Goal: Task Accomplishment & Management: Manage account settings

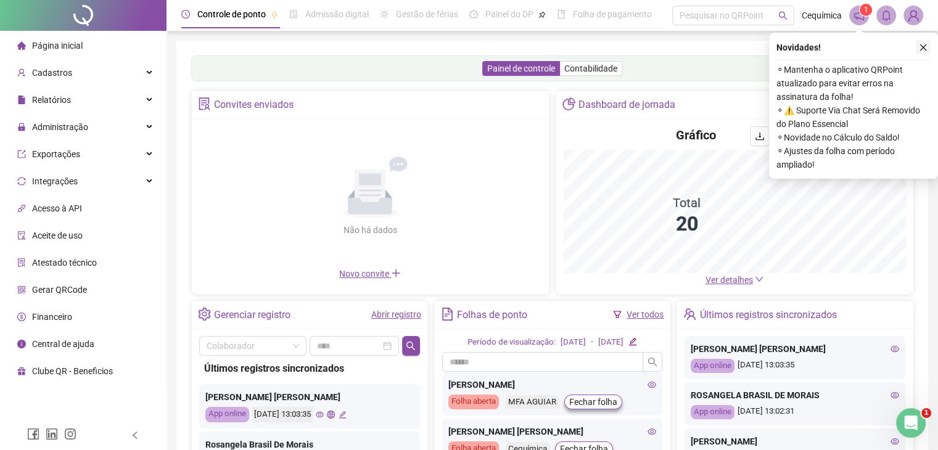
click at [922, 43] on icon "close" at bounding box center [923, 47] width 9 height 9
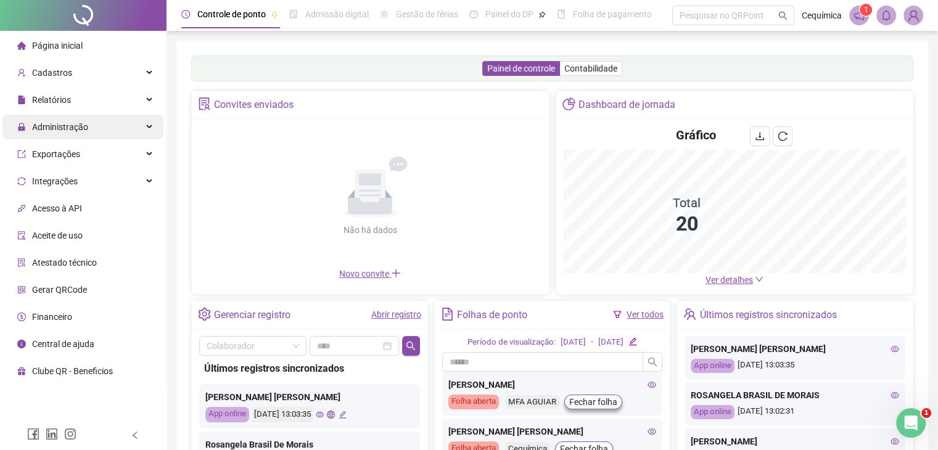
click at [88, 118] on div "Administração" at bounding box center [82, 127] width 161 height 25
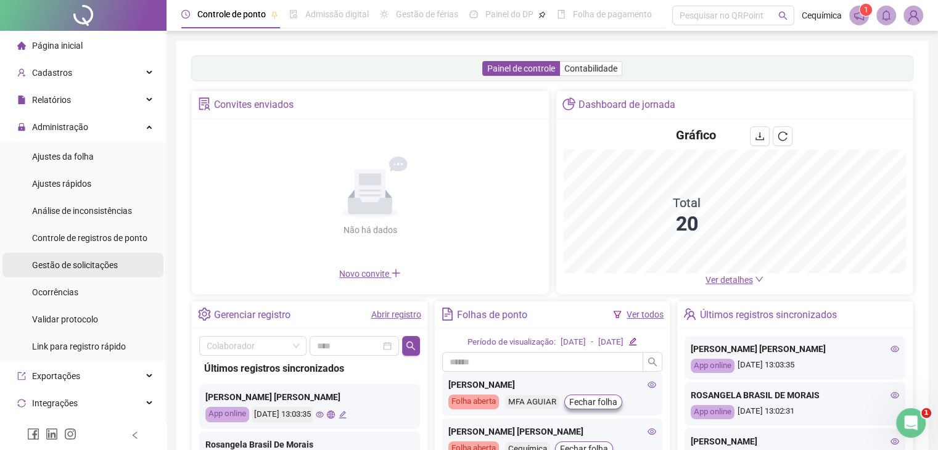
click at [88, 260] on span "Gestão de solicitações" at bounding box center [75, 265] width 86 height 10
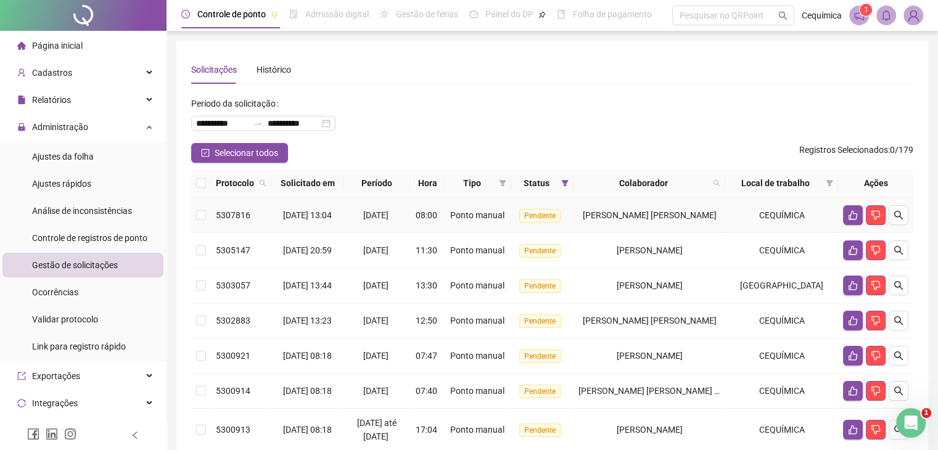
click at [319, 213] on span "[DATE] 13:04" at bounding box center [307, 215] width 49 height 10
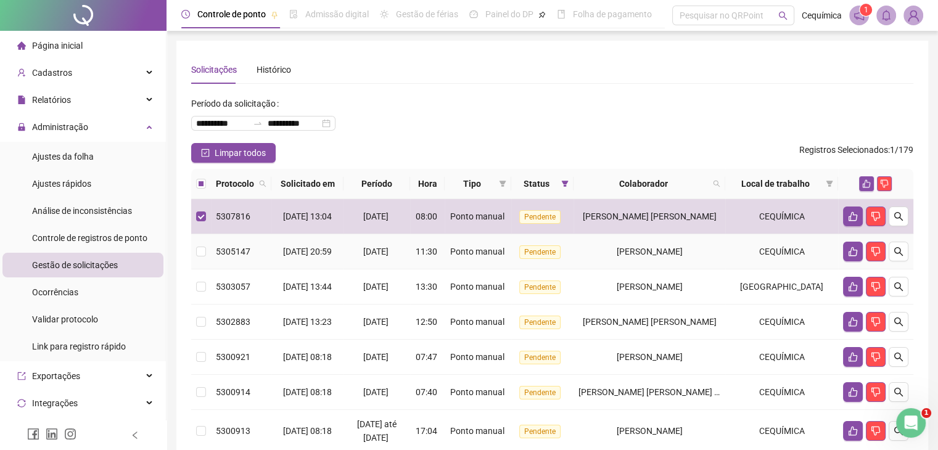
click at [326, 243] on td "[DATE] 20:59" at bounding box center [307, 251] width 72 height 35
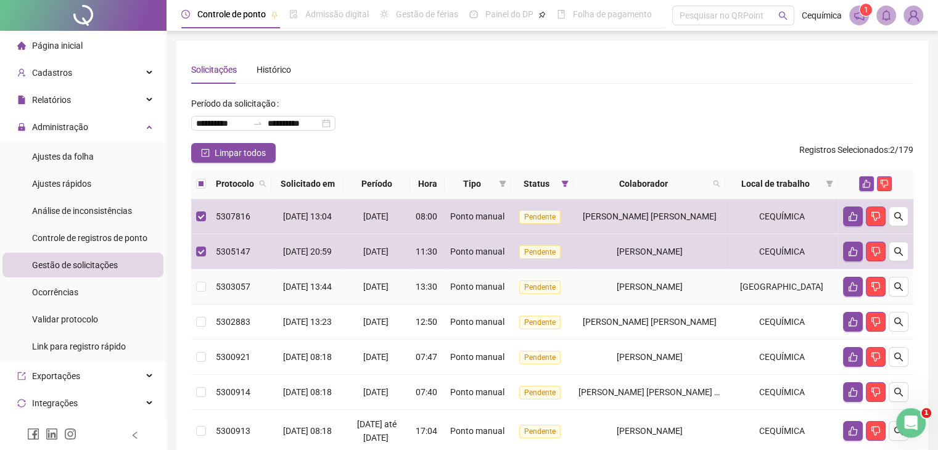
click at [330, 282] on span "[DATE] 13:44" at bounding box center [307, 287] width 49 height 10
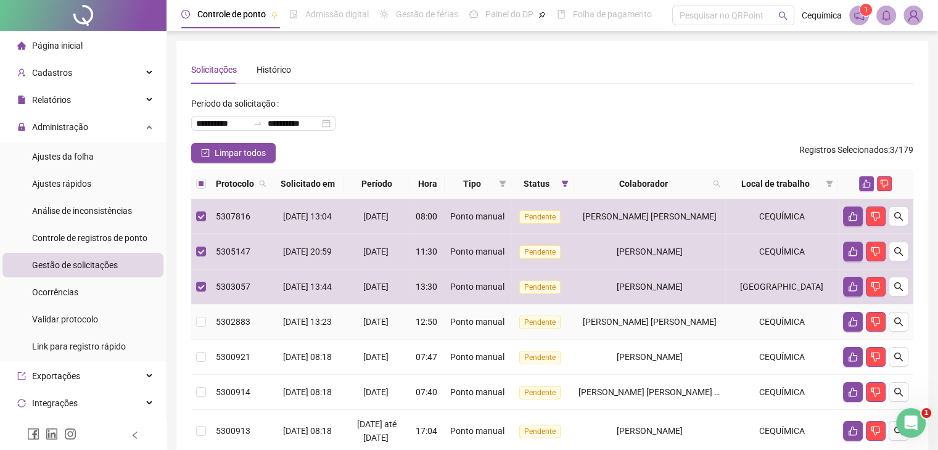
click at [342, 314] on td "[DATE] 13:23" at bounding box center [307, 322] width 72 height 35
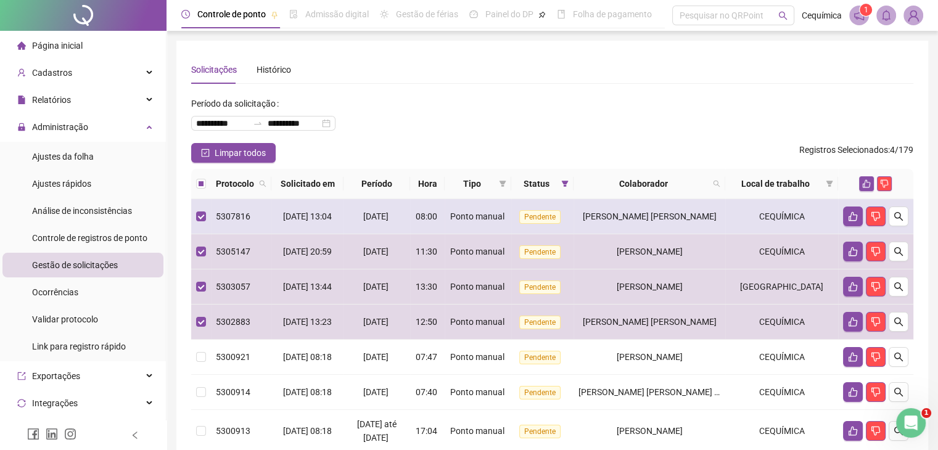
click at [365, 217] on span "[DATE]" at bounding box center [375, 216] width 25 height 10
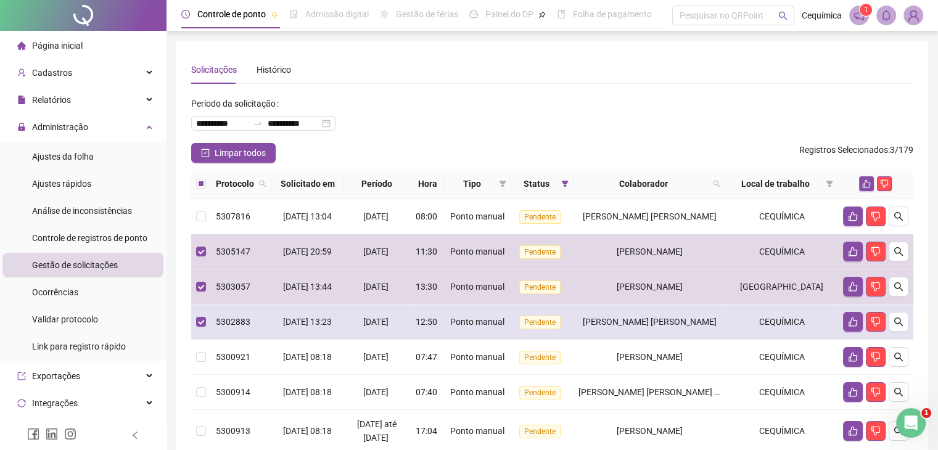
click at [445, 328] on td "12:50" at bounding box center [427, 322] width 35 height 35
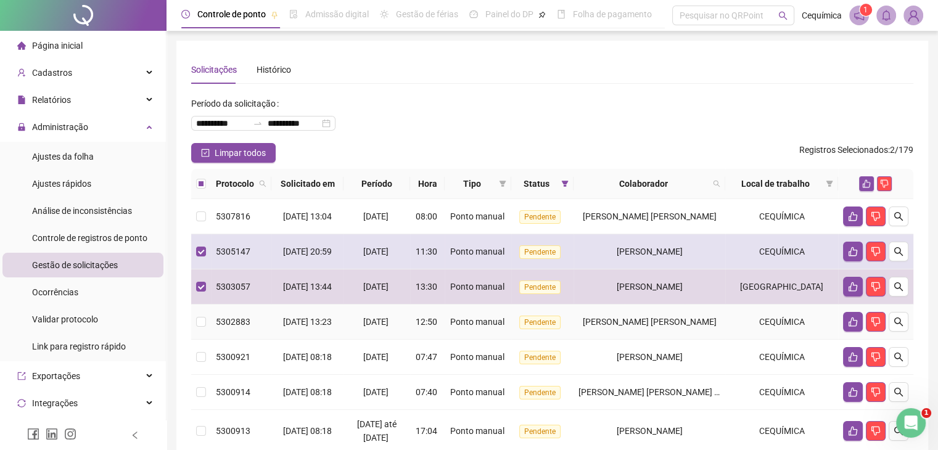
scroll to position [123, 0]
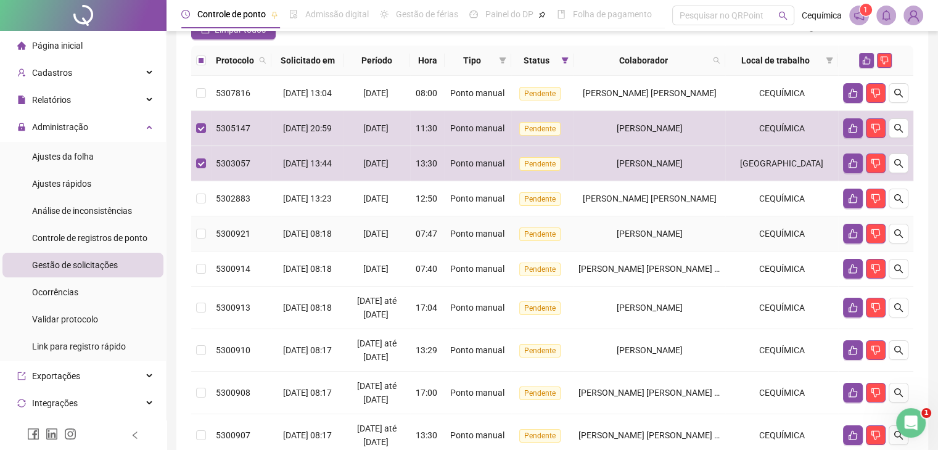
click at [557, 230] on span "Pendente" at bounding box center [539, 235] width 41 height 14
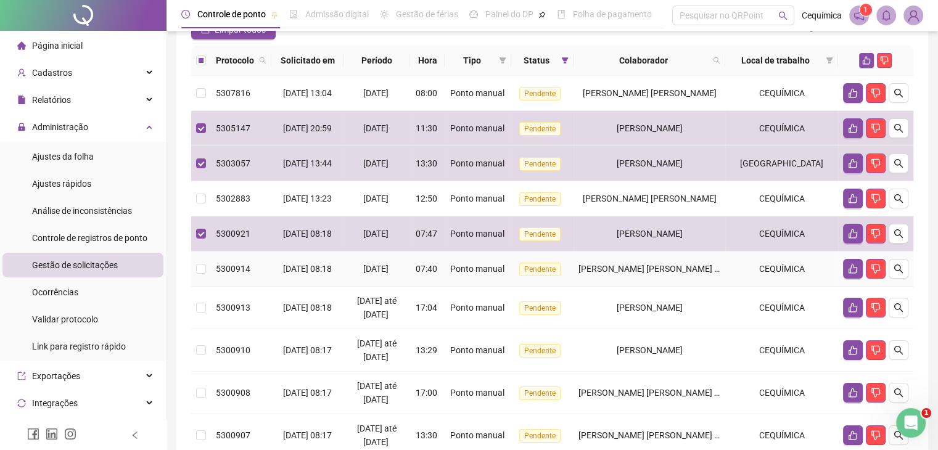
click at [504, 264] on span "Ponto manual" at bounding box center [477, 269] width 54 height 10
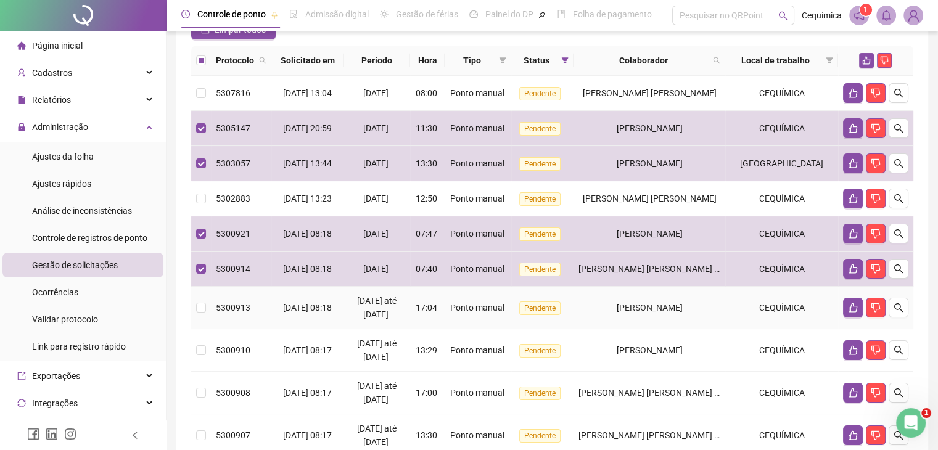
click at [506, 302] on div "Ponto manual" at bounding box center [477, 308] width 57 height 14
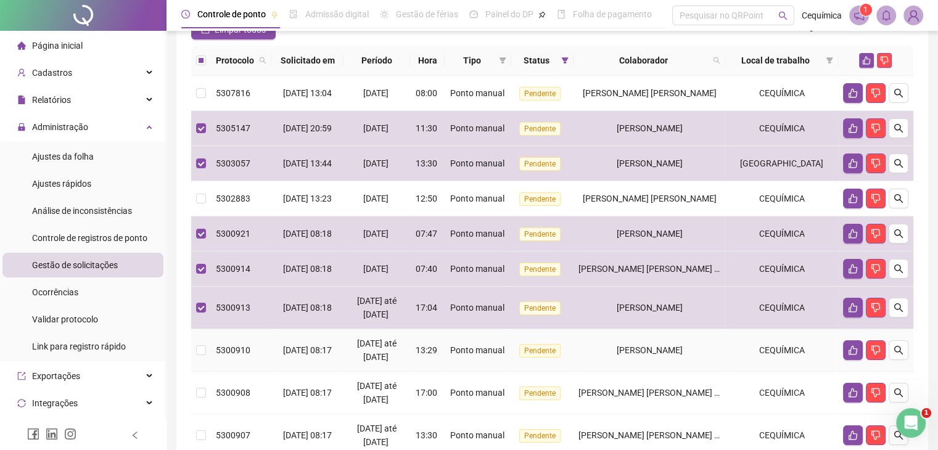
click at [511, 347] on td "Ponto manual" at bounding box center [478, 350] width 67 height 43
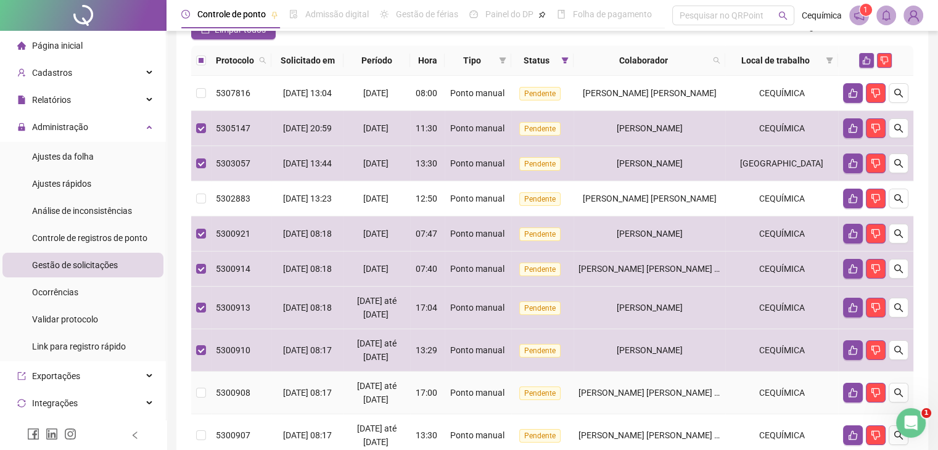
click at [533, 385] on td "Pendente" at bounding box center [542, 393] width 62 height 43
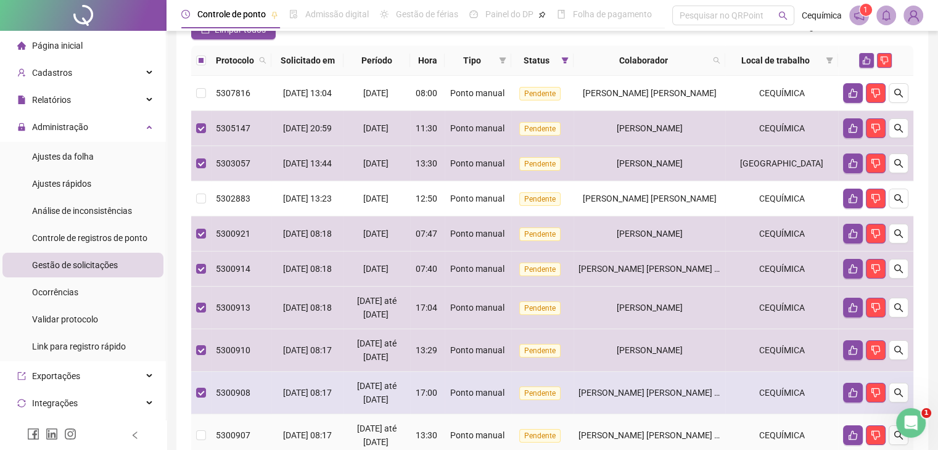
drag, startPoint x: 538, startPoint y: 420, endPoint x: 541, endPoint y: 393, distance: 27.3
click at [538, 418] on td "Pendente" at bounding box center [542, 435] width 62 height 43
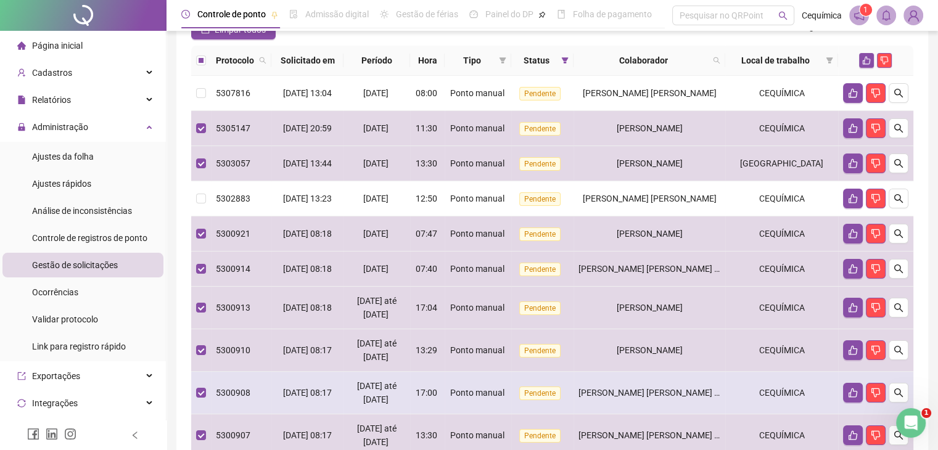
scroll to position [308, 0]
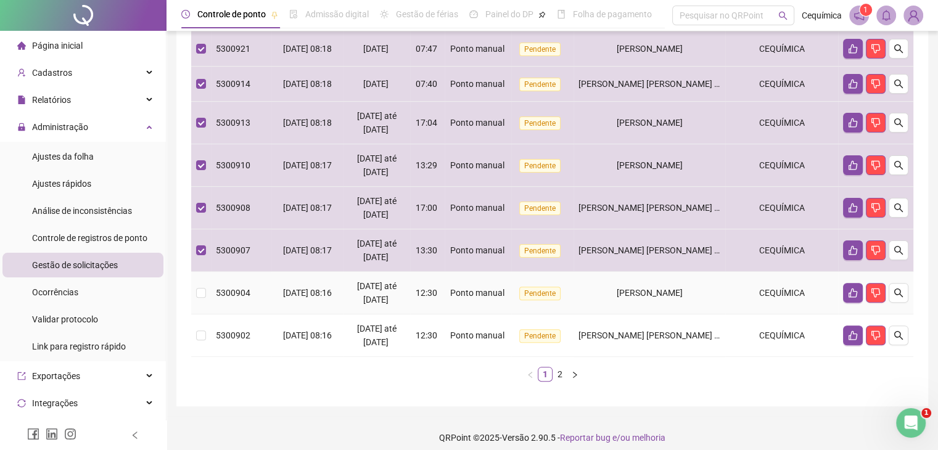
click at [539, 302] on td "Pendente" at bounding box center [542, 293] width 62 height 43
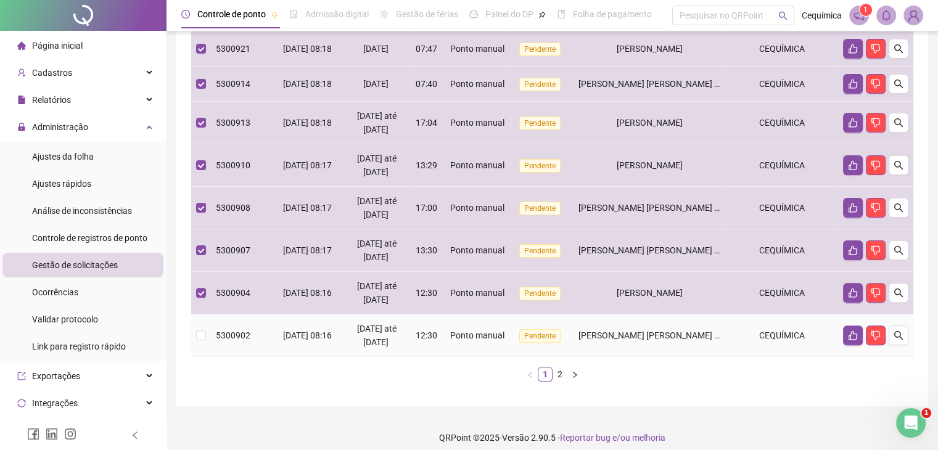
click at [539, 330] on span "Pendente" at bounding box center [539, 336] width 41 height 14
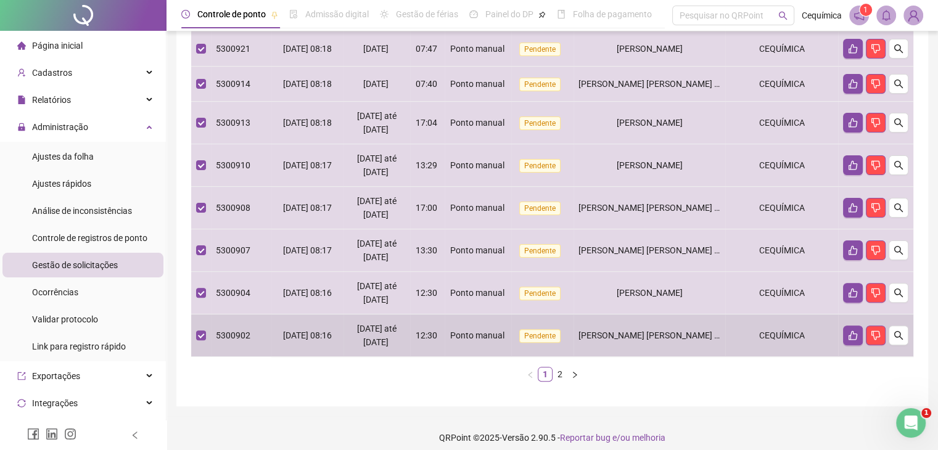
scroll to position [0, 0]
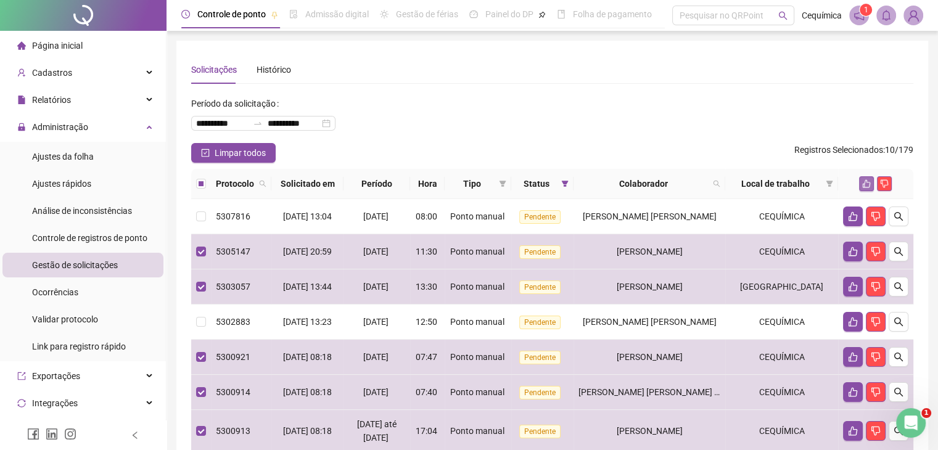
click at [864, 179] on icon "like" at bounding box center [866, 183] width 9 height 9
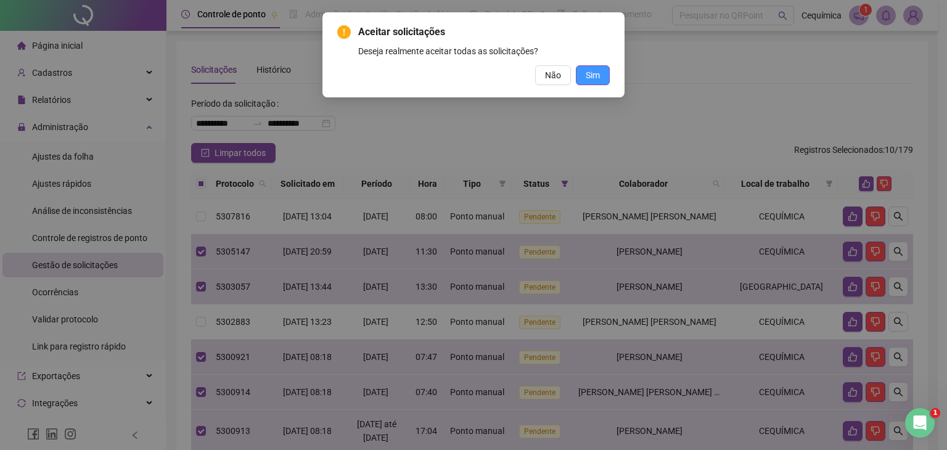
click at [602, 72] on button "Sim" at bounding box center [593, 75] width 34 height 20
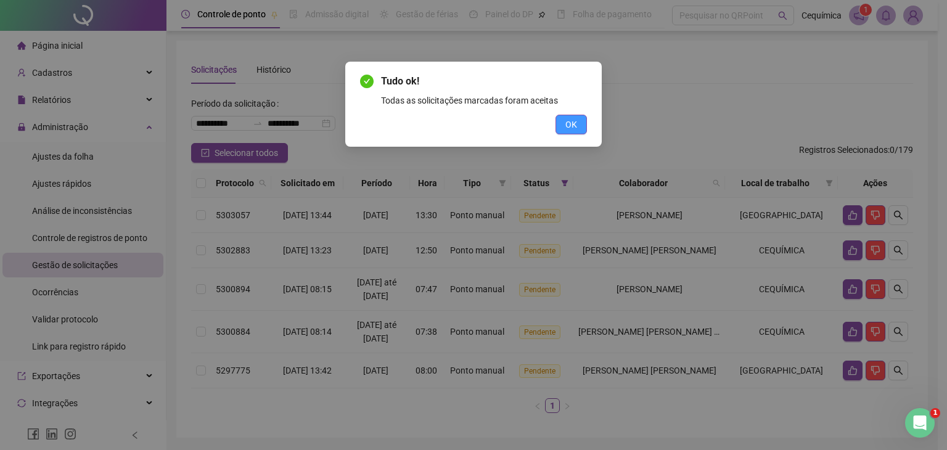
click at [573, 115] on button "OK" at bounding box center [571, 125] width 31 height 20
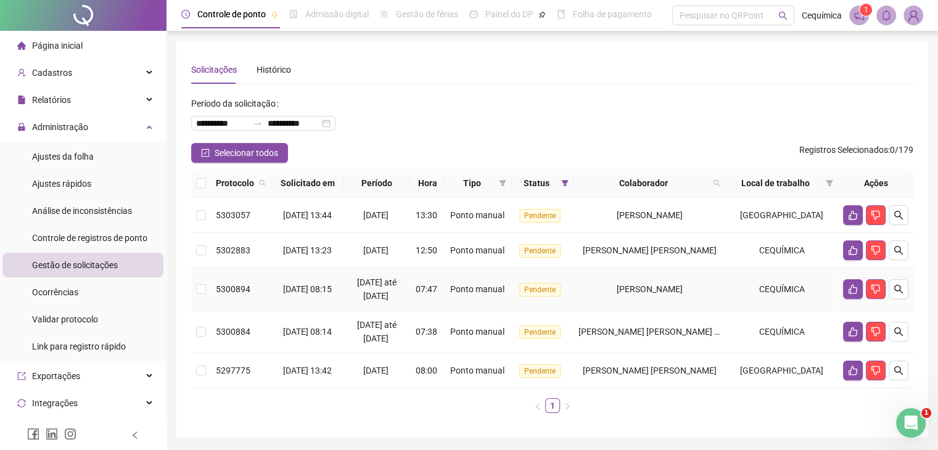
click at [618, 282] on div "[PERSON_NAME]" at bounding box center [649, 289] width 142 height 14
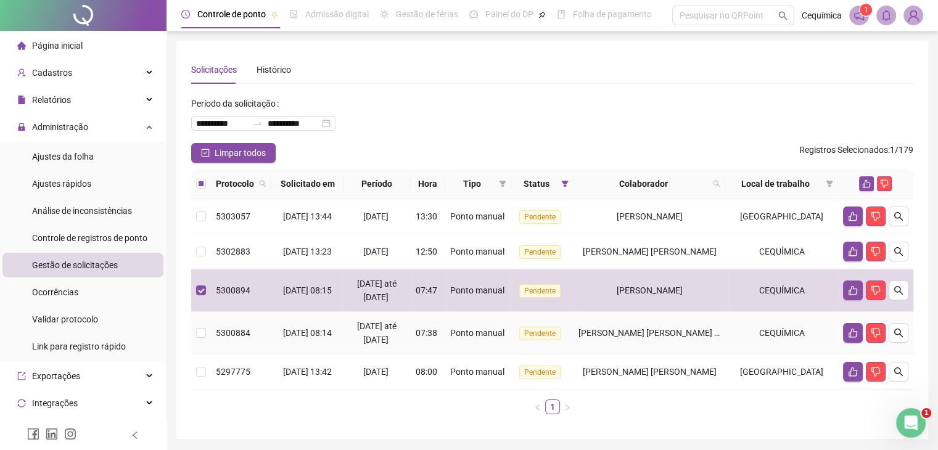
click at [617, 322] on td "[PERSON_NAME] [PERSON_NAME] DOS [PERSON_NAME]" at bounding box center [649, 333] width 152 height 43
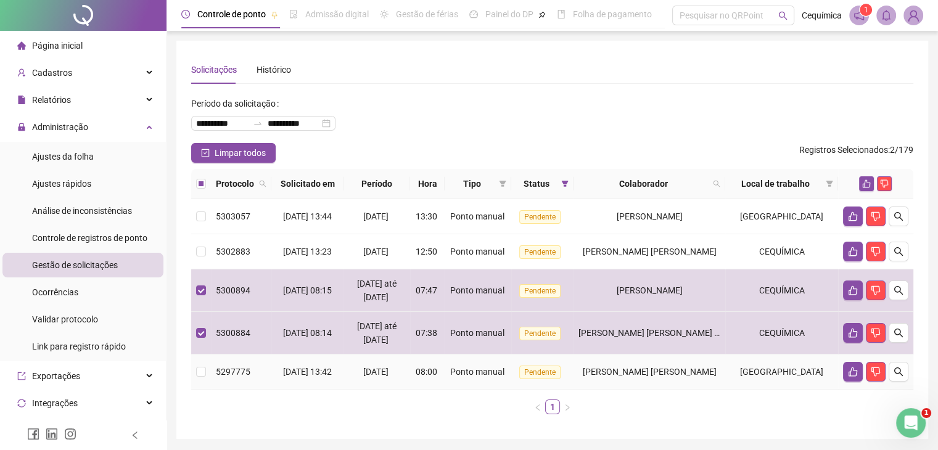
click at [627, 367] on span "[PERSON_NAME] [PERSON_NAME]" at bounding box center [650, 372] width 134 height 10
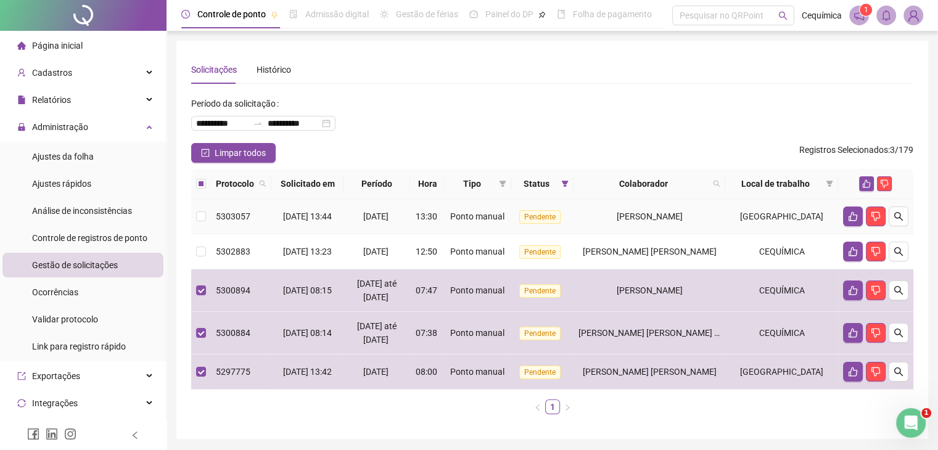
click at [620, 218] on span "[PERSON_NAME]" at bounding box center [650, 216] width 66 height 10
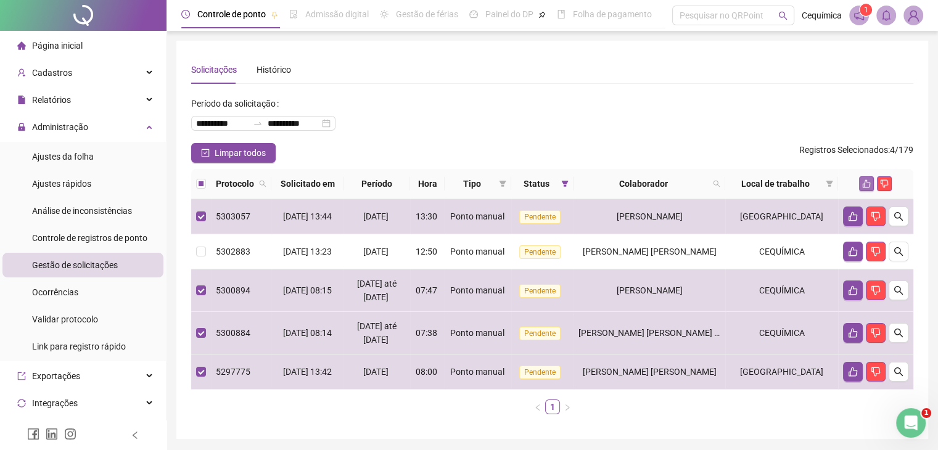
click at [866, 179] on icon "like" at bounding box center [866, 183] width 9 height 9
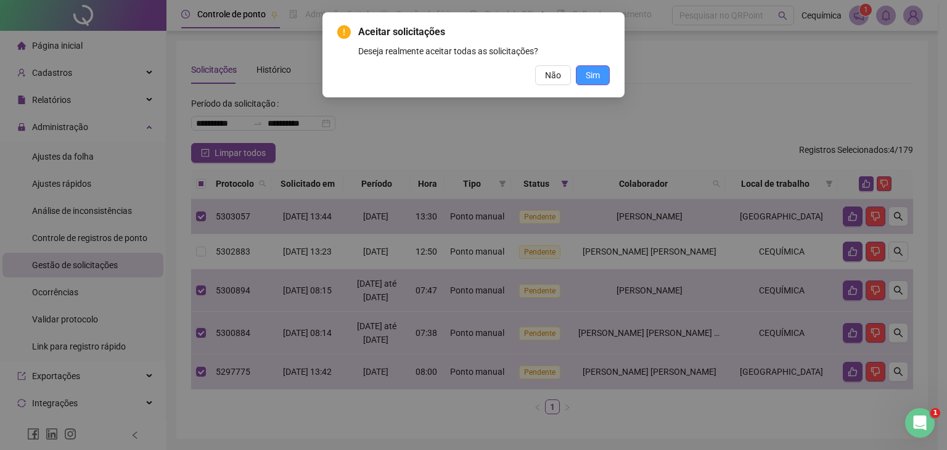
click at [596, 71] on span "Sim" at bounding box center [593, 75] width 14 height 14
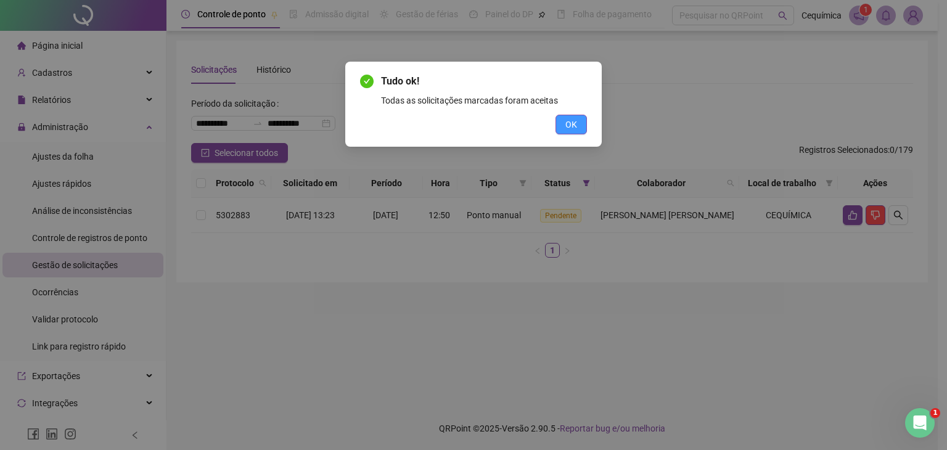
click at [569, 115] on button "OK" at bounding box center [571, 125] width 31 height 20
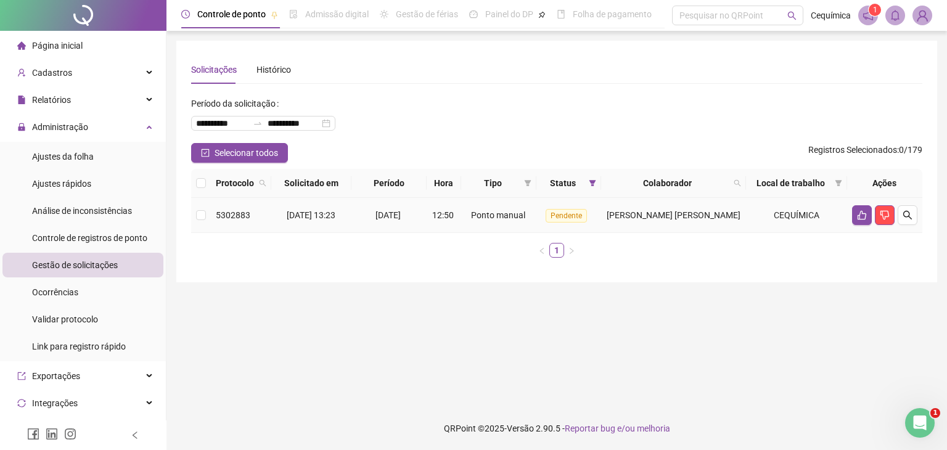
click at [475, 219] on span "Ponto manual" at bounding box center [498, 215] width 54 height 10
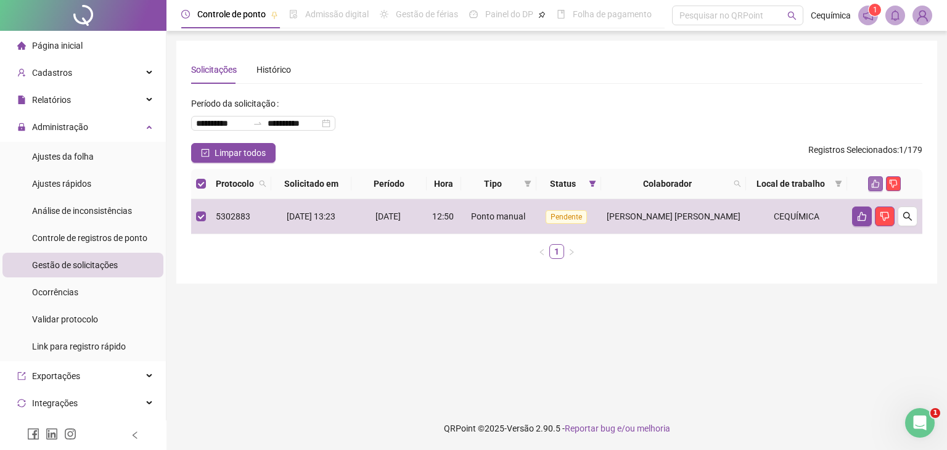
click at [871, 183] on icon "like" at bounding box center [875, 183] width 9 height 9
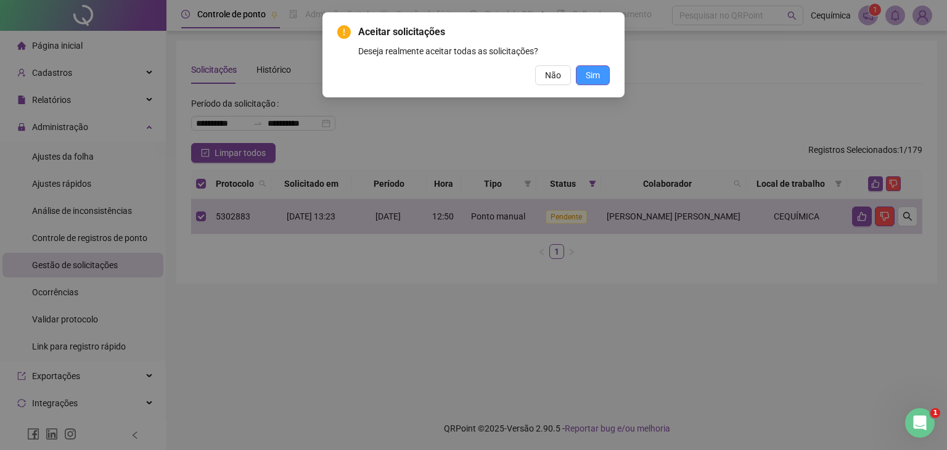
click at [600, 74] on button "Sim" at bounding box center [593, 75] width 34 height 20
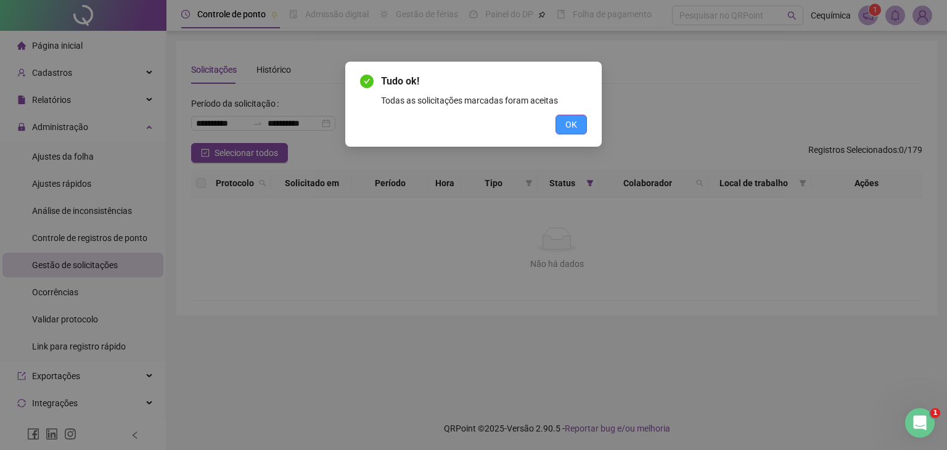
click at [572, 119] on span "OK" at bounding box center [571, 125] width 12 height 14
